Goal: Navigation & Orientation: Understand site structure

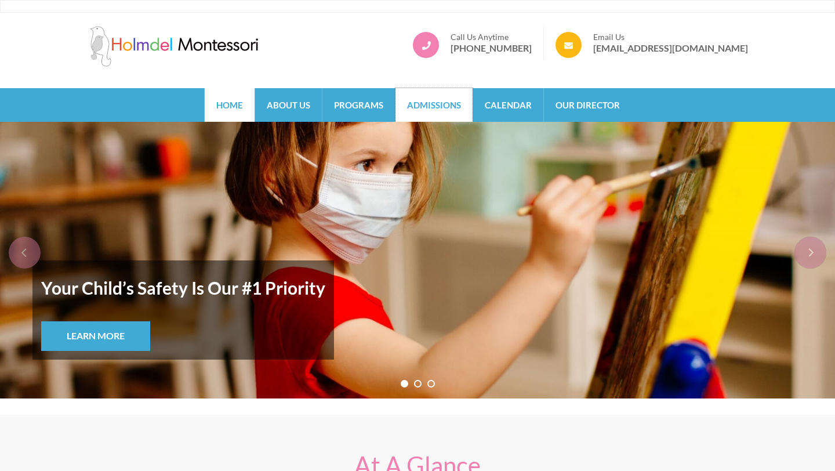
click at [453, 113] on link "Admissions" at bounding box center [433, 105] width 77 height 34
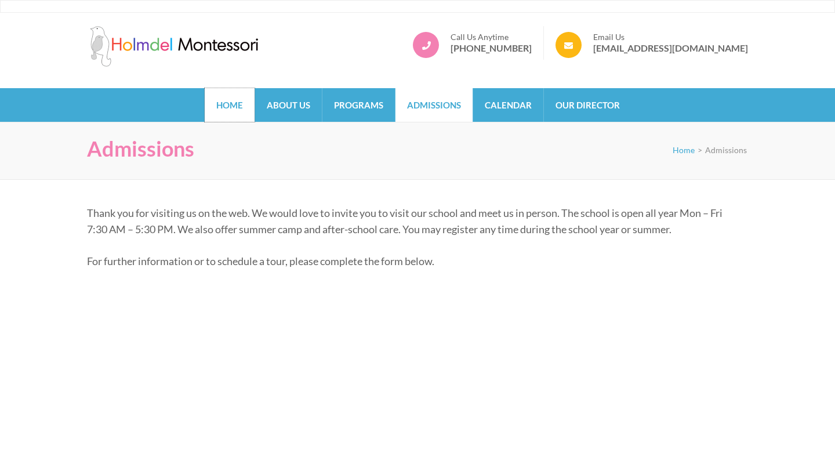
click at [224, 107] on link "Home" at bounding box center [230, 105] width 50 height 34
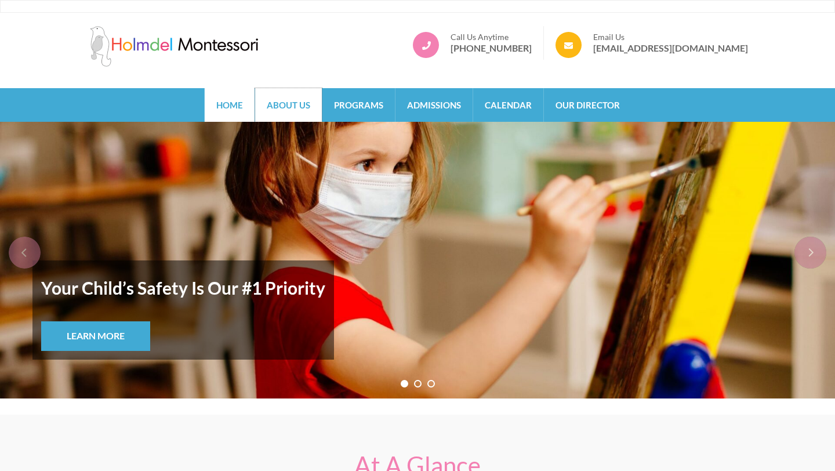
click at [281, 100] on link "About Us" at bounding box center [288, 105] width 67 height 34
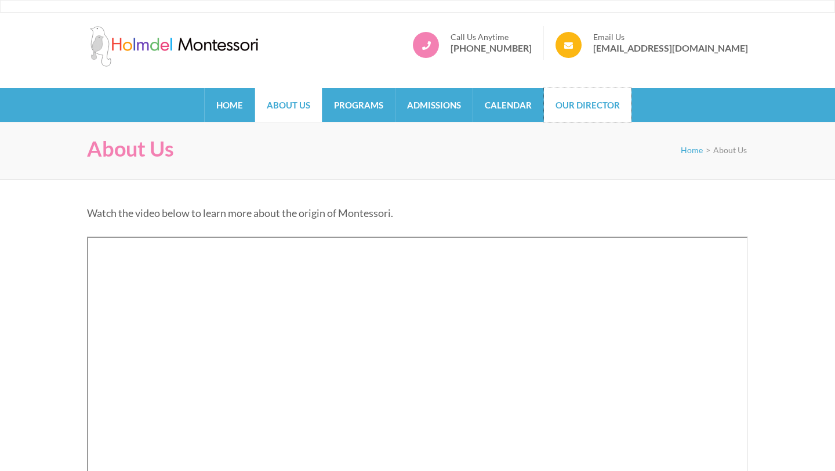
click at [577, 104] on link "Our Director" at bounding box center [588, 105] width 88 height 34
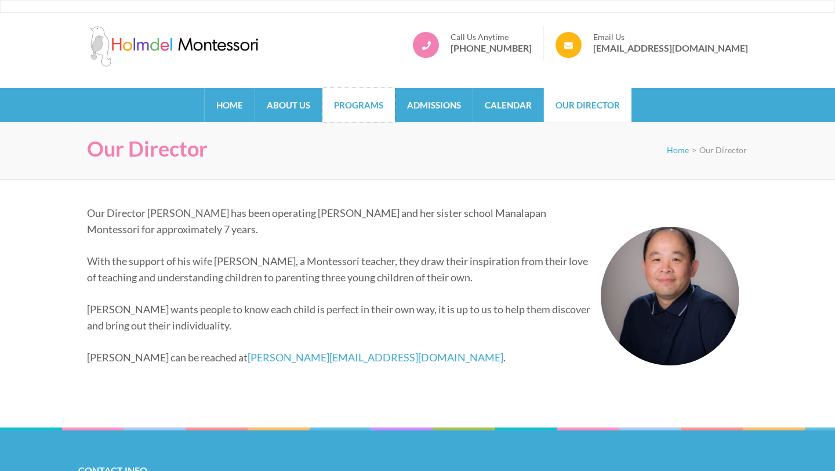
click at [380, 98] on link "Programs" at bounding box center [358, 105] width 72 height 34
